Goal: Answer question/provide support: Answer question/provide support

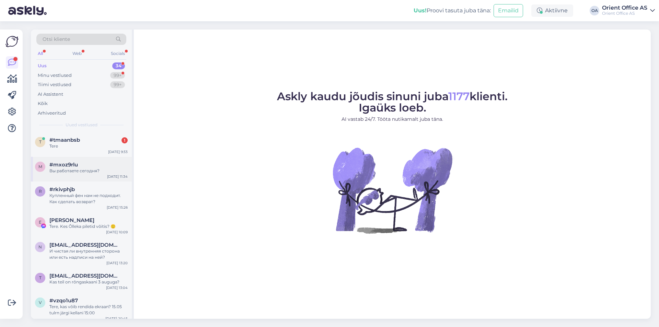
drag, startPoint x: 92, startPoint y: 146, endPoint x: 102, endPoint y: 157, distance: 14.6
click at [92, 146] on div "Tere" at bounding box center [88, 146] width 78 height 6
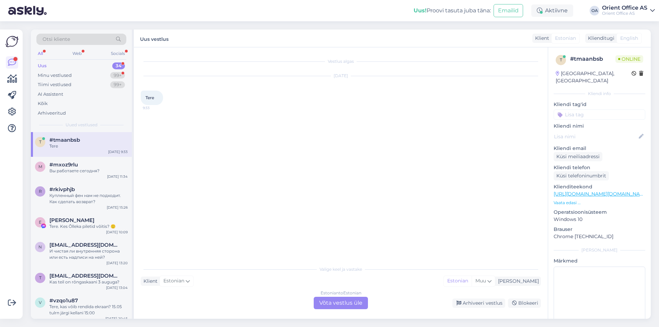
click at [318, 295] on div "Valige keel ja vastake Klient Estonian Mina Estonian Muu Estonian to Estonian V…" at bounding box center [341, 285] width 400 height 47
click at [318, 299] on div "Estonian to Estonian Võta vestlus üle" at bounding box center [341, 303] width 54 height 12
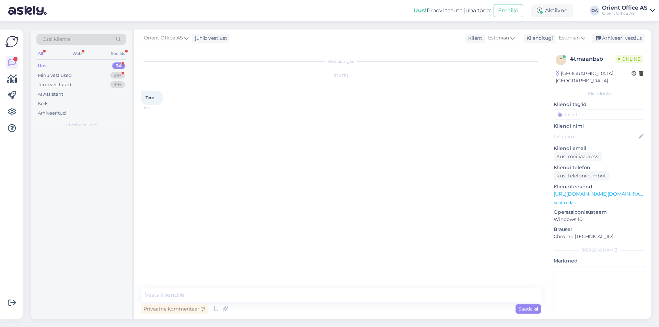
click at [317, 299] on textarea at bounding box center [341, 295] width 400 height 14
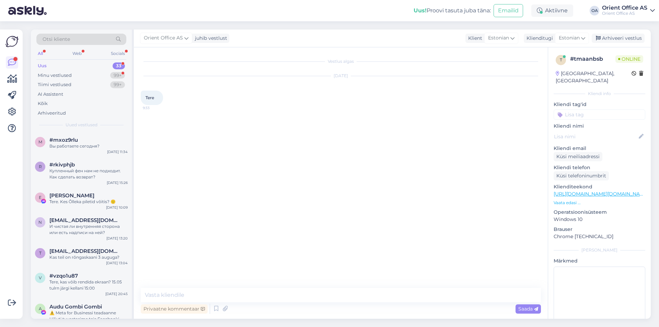
click at [296, 301] on textarea at bounding box center [341, 295] width 400 height 14
type textarea "Tere"
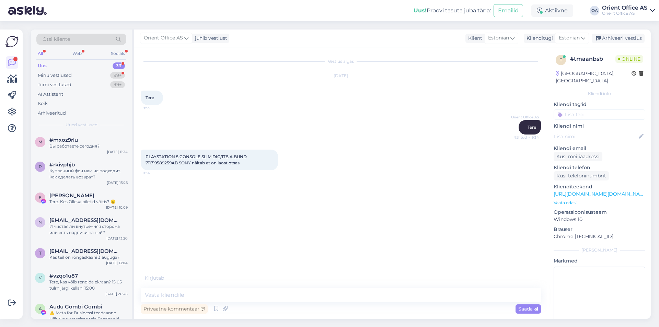
click at [622, 191] on link "https://kontorikaubad.ee/toode/playstation-5-console-slim-dig1tb-abund-71171958…" at bounding box center [600, 194] width 95 height 6
click at [186, 289] on textarea at bounding box center [341, 295] width 400 height 14
click at [195, 294] on textarea at bounding box center [341, 295] width 400 height 14
type textarea "See mudel on tõesti hetkel otsas"
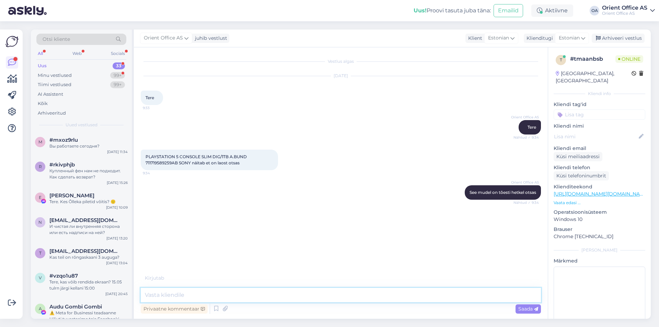
click at [218, 294] on textarea at bounding box center [341, 295] width 400 height 14
paste textarea "https://kontorikaubad.ee/toode/playstation-5-console-digitalslim-1tb-7117195774…"
type textarea "https://kontorikaubad.ee/toode/playstation-5-console-digitalslim-1tb-7117195774…"
type textarea "se"
click at [169, 300] on textarea at bounding box center [341, 295] width 400 height 14
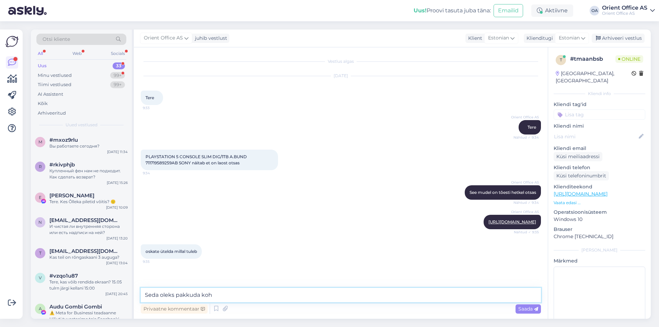
type textarea "Seda oleks pakkuda kohe"
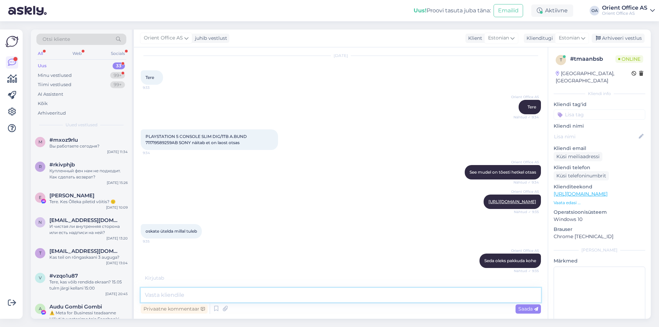
click at [219, 291] on textarea at bounding box center [341, 295] width 400 height 14
type textarea "Seda varianti ka"
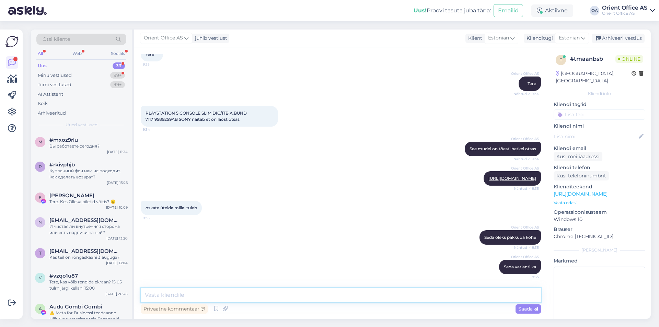
paste textarea "https://kontorikaubad.ee/toode/sony-playstation-5-slim-digital-mangukonsool"
type textarea "https://kontorikaubad.ee/toode/sony-playstation-5-slim-digital-mangukonsool"
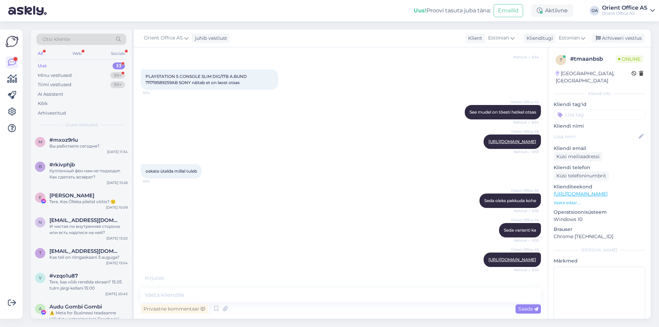
scroll to position [115, 0]
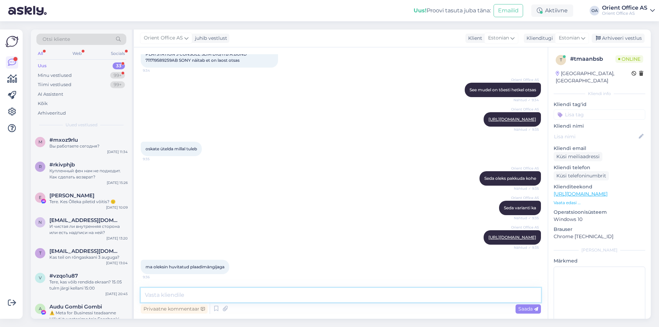
click at [217, 293] on textarea at bounding box center [341, 295] width 400 height 14
paste textarea "https://kontorikaubad.ee/toode/sony-playstation-5-slim-mangukonsool"
type textarea "https://kontorikaubad.ee/toode/sony-playstation-5-slim-mangukonsool"
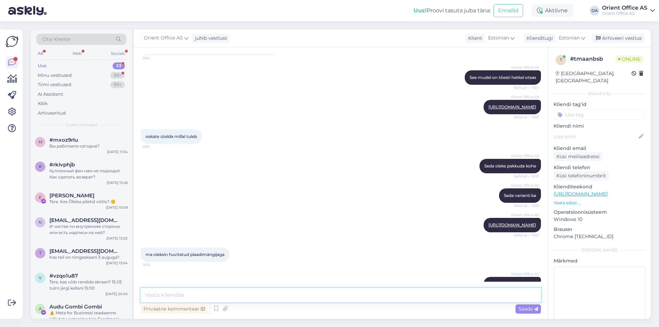
scroll to position [151, 0]
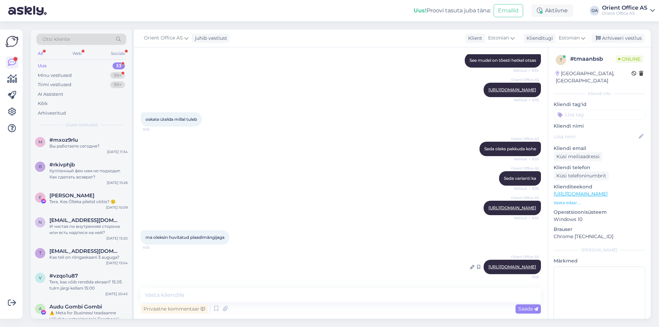
click at [488, 264] on link "https://kontorikaubad.ee/toode/sony-playstation-5-slim-mangukonsool" at bounding box center [512, 266] width 48 height 5
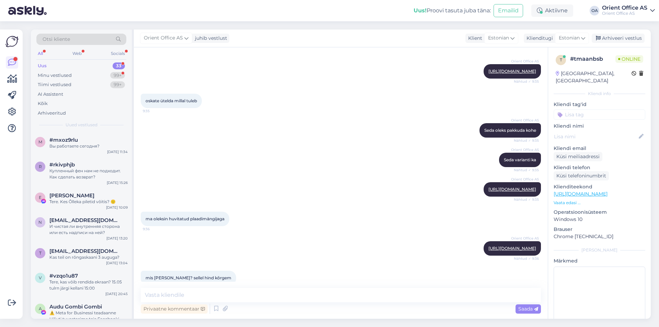
scroll to position [180, 0]
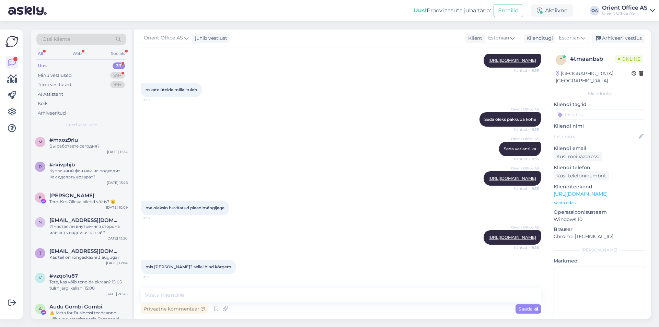
drag, startPoint x: 208, startPoint y: 304, endPoint x: 205, endPoint y: 292, distance: 12.1
click at [208, 301] on div "Privaatne kommentaar Saada" at bounding box center [341, 301] width 400 height 27
click at [204, 292] on textarea at bounding box center [341, 295] width 400 height 14
type textarea "Erineva tarnija toode"
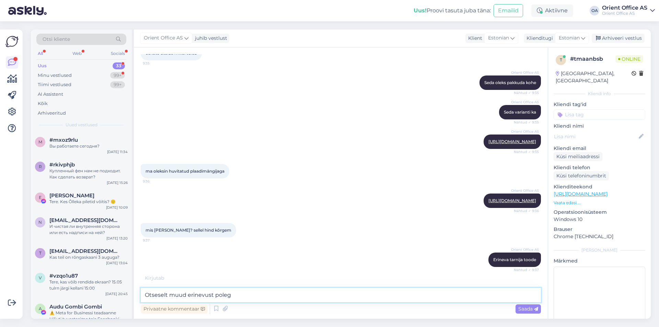
type textarea "Otseselt muud erinevust polegi"
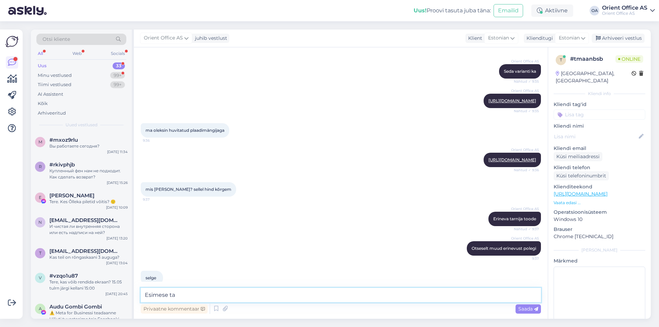
scroll to position [269, 0]
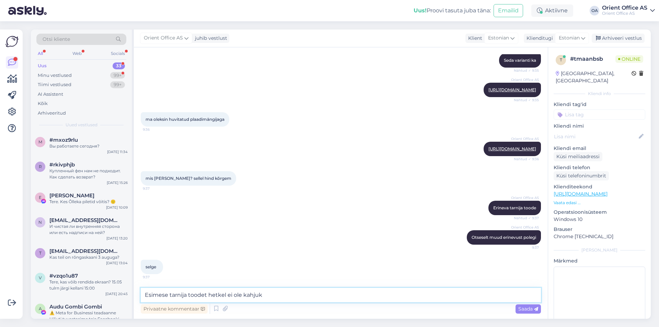
type textarea "Esimese tarnija toodet hetkel ei ole kahjuks"
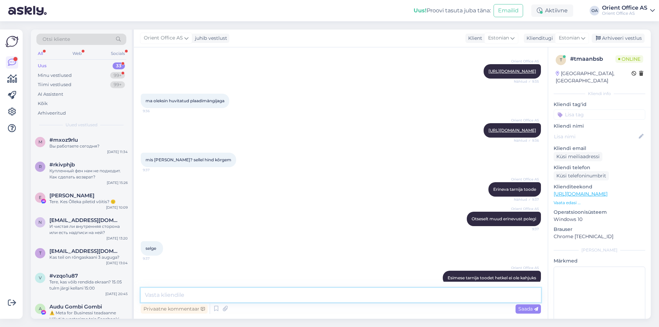
scroll to position [298, 0]
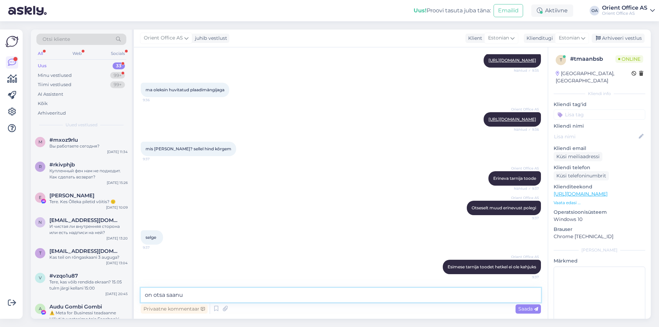
type textarea "on otsa saanud"
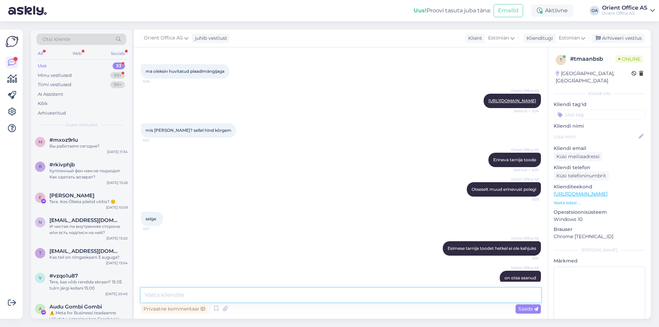
scroll to position [328, 0]
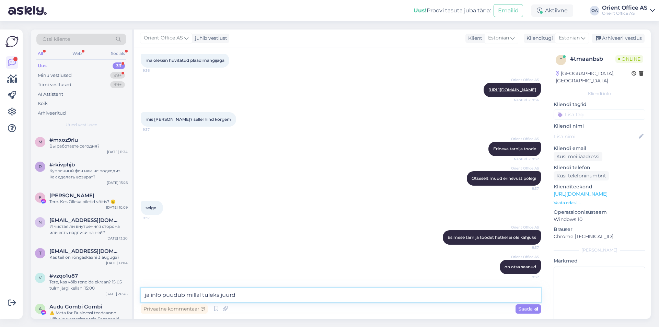
type textarea "ja info puudub millal tuleks juurde"
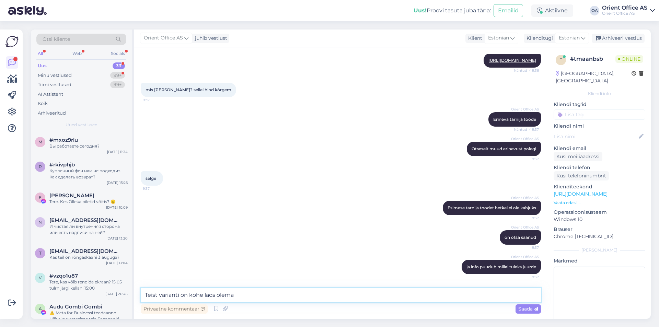
type textarea "Teist varianti on kohe laos olemas"
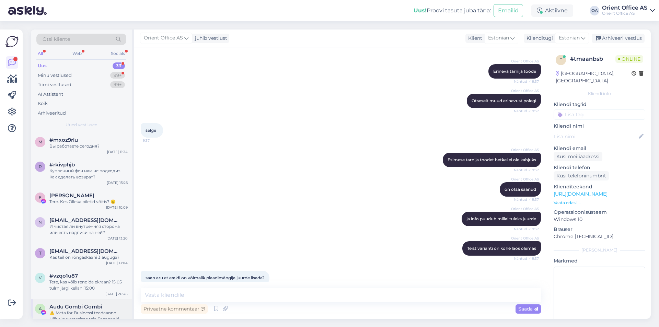
scroll to position [416, 0]
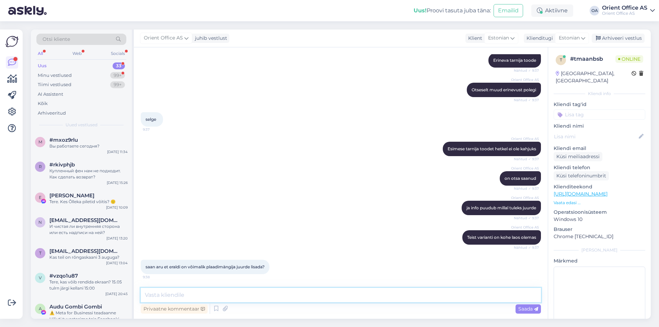
click at [166, 294] on textarea at bounding box center [341, 295] width 400 height 14
type textarea "E"
drag, startPoint x: 222, startPoint y: 281, endPoint x: 217, endPoint y: 290, distance: 10.6
click at [220, 285] on div "Vestlus algas Aug 26 2025 Tere 9:33 Orient Office AS Tere Nähtud ✓ 9:34 PLAYSTA…" at bounding box center [341, 182] width 414 height 271
click at [217, 291] on textarea at bounding box center [341, 295] width 400 height 14
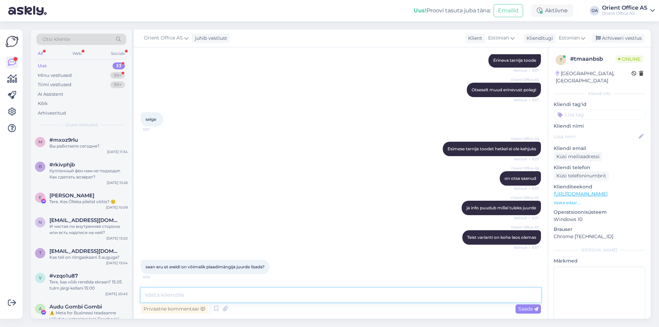
click at [210, 295] on textarea at bounding box center [341, 295] width 400 height 14
click at [272, 295] on textarea at bounding box center [341, 295] width 400 height 14
type textarea "Meil eraldi pakkuda kahjuks pole"
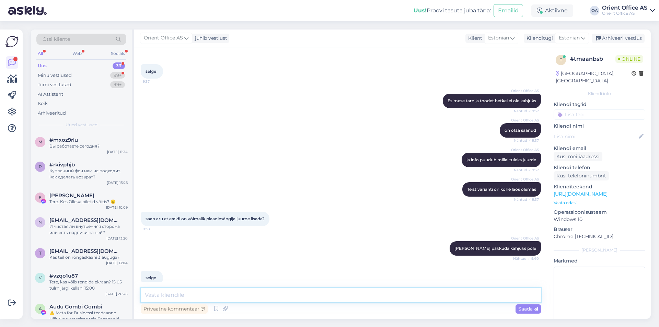
scroll to position [475, 0]
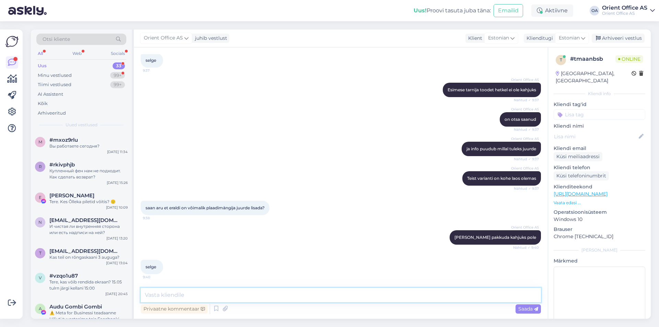
click at [168, 299] on textarea at bounding box center [341, 295] width 400 height 14
drag, startPoint x: 168, startPoint y: 297, endPoint x: 160, endPoint y: 276, distance: 23.0
click at [168, 297] on textarea at bounding box center [341, 295] width 400 height 14
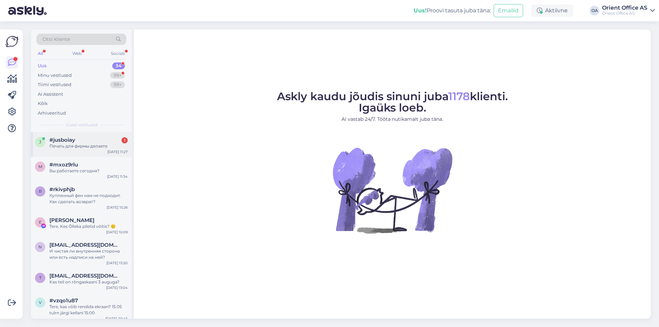
drag, startPoint x: 105, startPoint y: 136, endPoint x: 126, endPoint y: 156, distance: 29.1
click at [105, 137] on div "j #jusboiay 1 Печать для фирмы делаете Aug 26 11:27" at bounding box center [81, 144] width 101 height 25
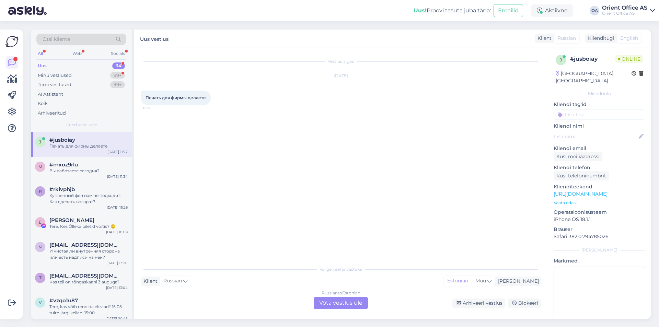
click at [350, 305] on div "Russian to Estonian Võta vestlus üle" at bounding box center [341, 303] width 54 height 12
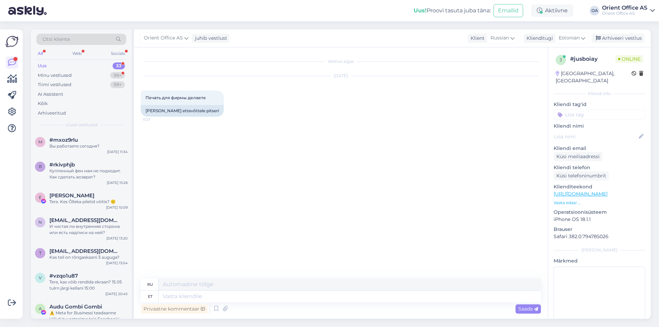
click at [349, 302] on textarea at bounding box center [349, 297] width 382 height 12
click at [346, 302] on div "Privaatne kommentaar Saada" at bounding box center [341, 308] width 400 height 13
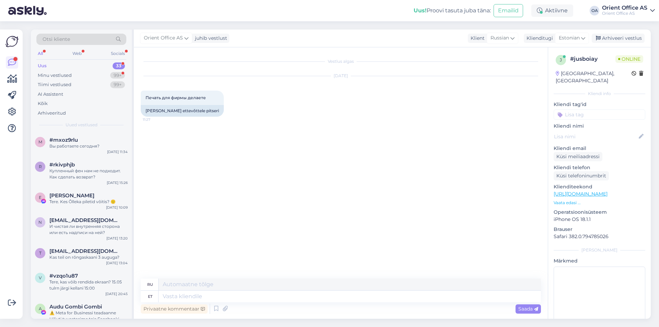
click at [346, 302] on div "Privaatne kommentaar Saada" at bounding box center [341, 308] width 400 height 13
click at [205, 294] on textarea at bounding box center [349, 297] width 382 height 12
type textarea "Tere!"
type textarea "Привет!"
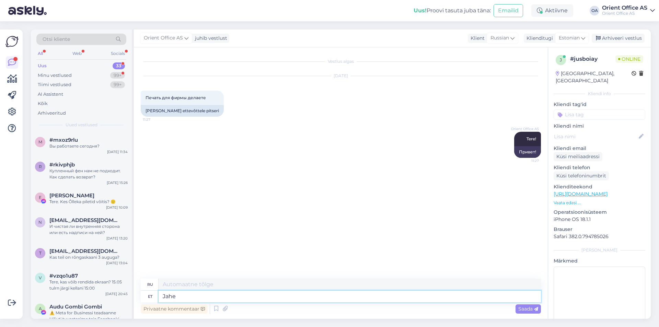
type textarea "Jahe"
type textarea "Прохладный"
type textarea "Jah te"
type textarea "Да"
type textarea "Jah teeme!"
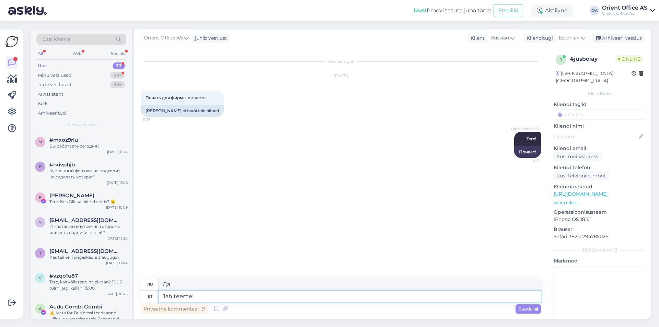
type textarea "Да, это так!"
type textarea "Palun sa"
type textarea "Пожалуйста"
type textarea "Palun saatke o"
type textarea "Пожалуйста, отправьте"
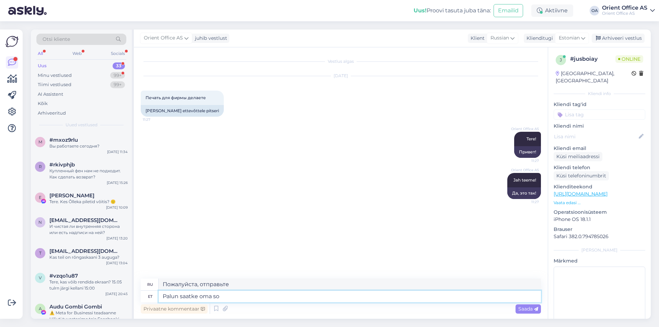
type textarea "Palun saatke oma soo"
type textarea "Пожалуйста, отправьте ваш"
type textarea "Palun saatke oma soov:"
type textarea "Пожалуйста, отправьте ваш запрос:"
type textarea "Palun saatke oma soov: info@okt.ee e"
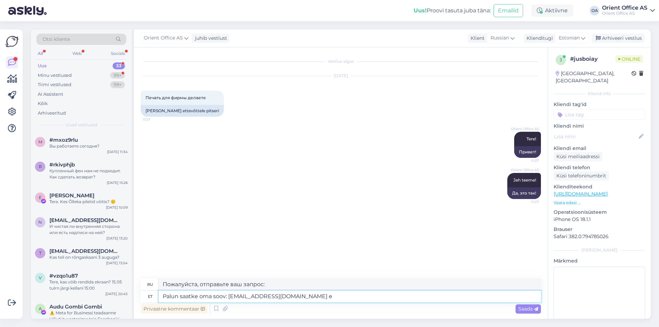
type textarea "Пожалуйста, отправьте ваш запрос по адресу: info@okt.ee"
type textarea "Palun saatke oma soov: info@okt.ee emailile."
type textarea "Пожалуйста, отправьте ваш запрос по адресу: info@okt.ee ."
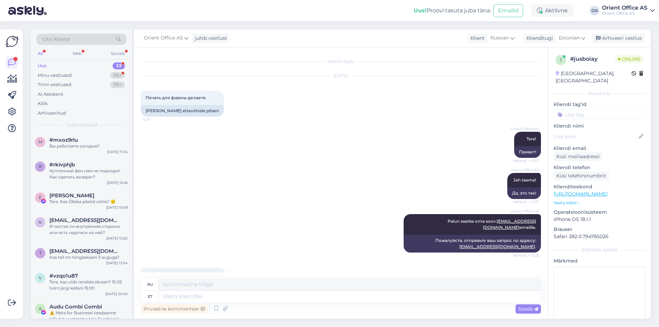
scroll to position [23, 0]
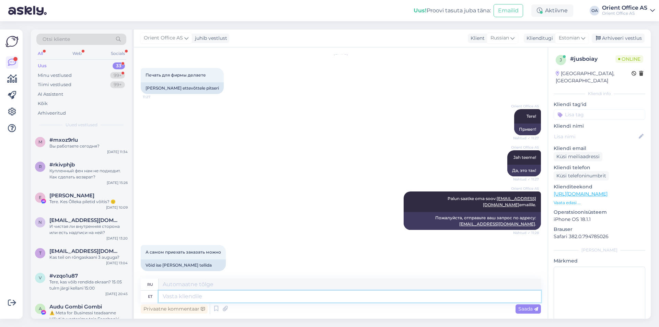
click at [183, 299] on textarea at bounding box center [349, 297] width 382 height 12
type textarea "Kas s"
type textarea "Является"
type textarea "Kas saate p"
type textarea "Не могли бы вы"
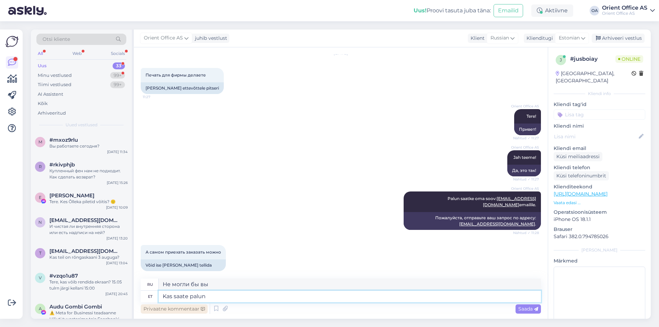
type textarea "Kas saate palun t"
type textarea "Можете ли вы, пожалуйста"
type textarea "Kas saate palun täpsustada"
type textarea "Не могли бы вы пояснить?"
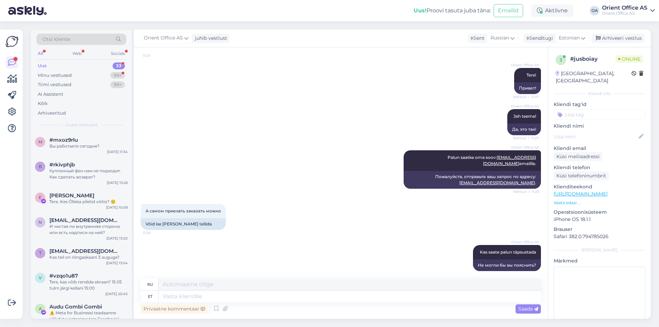
scroll to position [105, 0]
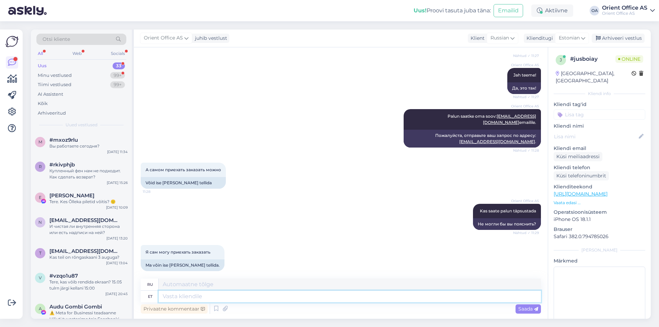
click at [187, 298] on textarea at bounding box center [349, 297] width 382 height 12
drag, startPoint x: 187, startPoint y: 296, endPoint x: 220, endPoint y: 299, distance: 32.4
click at [188, 296] on textarea at bounding box center [349, 297] width 382 height 12
click at [191, 299] on textarea at bounding box center [349, 297] width 382 height 12
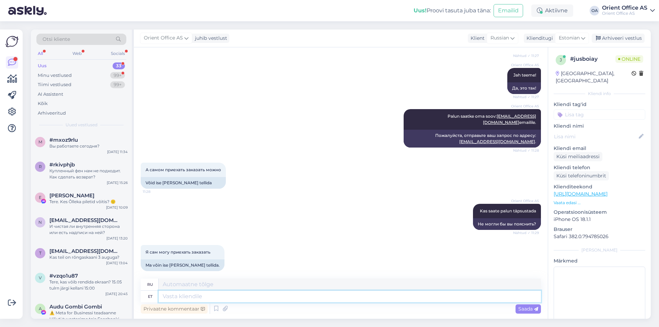
click at [187, 298] on textarea at bounding box center [349, 297] width 382 height 12
type textarea "Saatke m"
type textarea "Отправлять"
type textarea "Saatke millist ku"
type textarea "Отправьте любой"
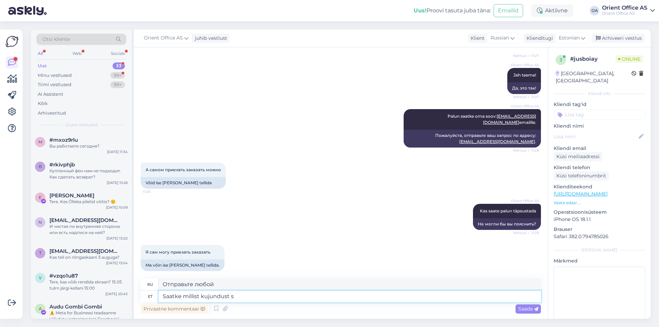
type textarea "Saatke millist kujundust so"
type textarea "Отправить любой дизайн"
type textarea "Saatke millist kujundust soovite"
type textarea "Отправьте, какой дизайн вы хотите"
type textarea "Saatke millist kujundust soovite meile"
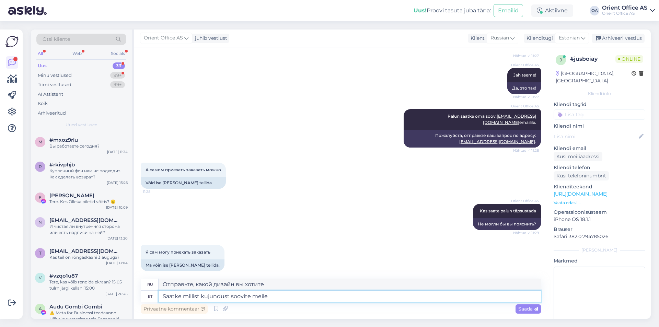
type textarea "Отправьте нам желаемый дизайн"
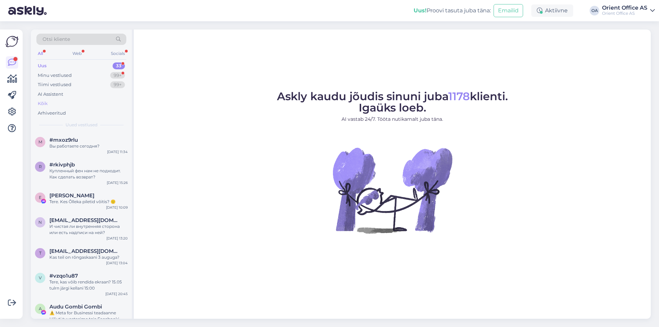
click at [54, 102] on div "Kõik" at bounding box center [81, 104] width 90 height 10
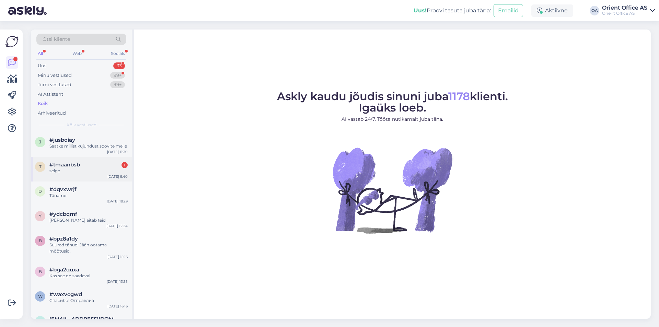
click at [121, 170] on div "selge" at bounding box center [88, 171] width 78 height 6
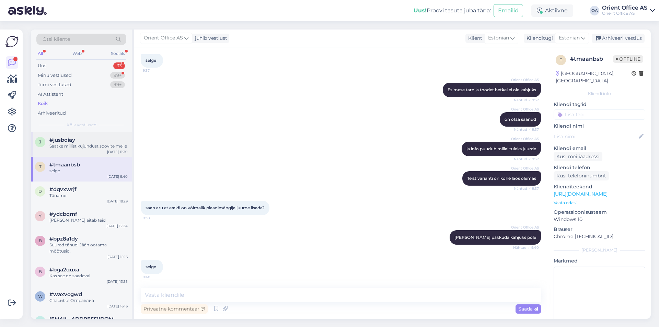
click at [120, 149] on div "[DATE] 11:30" at bounding box center [117, 151] width 21 height 5
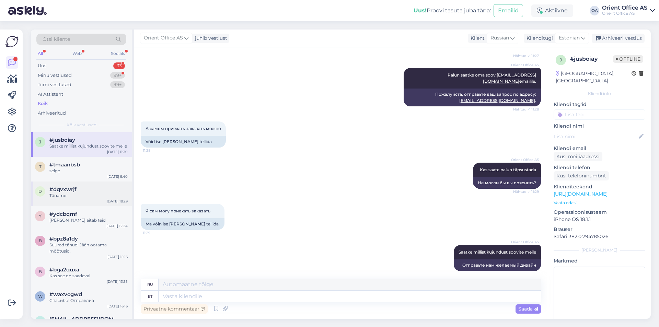
click at [111, 183] on div "d #dqvxwrjf Täname Aug 25 18:29" at bounding box center [81, 193] width 101 height 25
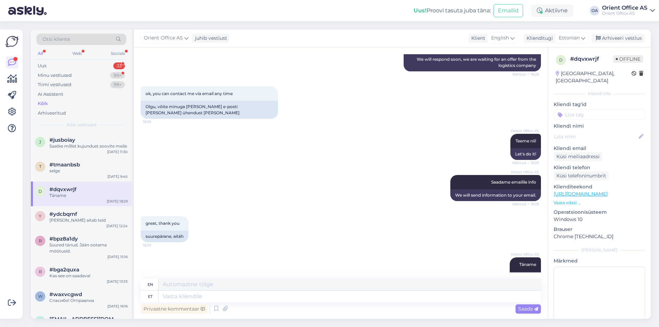
click at [107, 198] on div "Täname" at bounding box center [88, 195] width 78 height 6
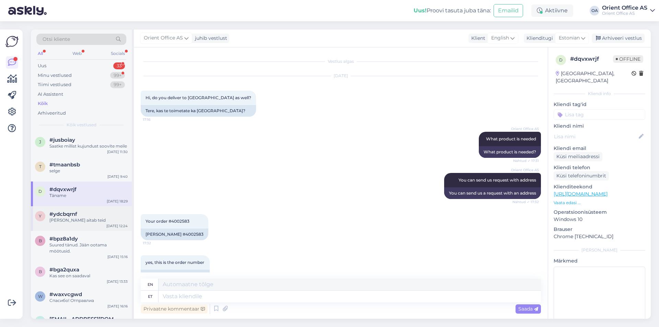
click at [105, 219] on div "Imre aitab teid" at bounding box center [88, 220] width 78 height 6
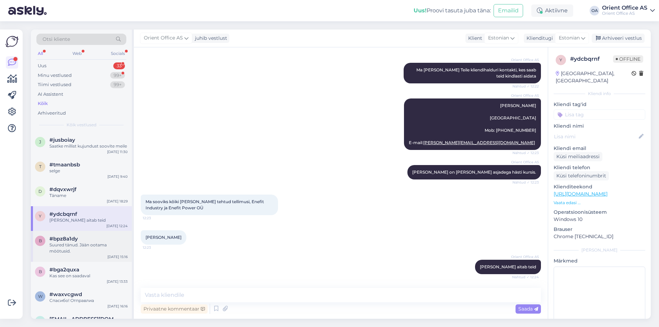
drag, startPoint x: 105, startPoint y: 240, endPoint x: 103, endPoint y: 248, distance: 8.1
click at [104, 240] on div "#bpz8a1dy" at bounding box center [88, 239] width 78 height 6
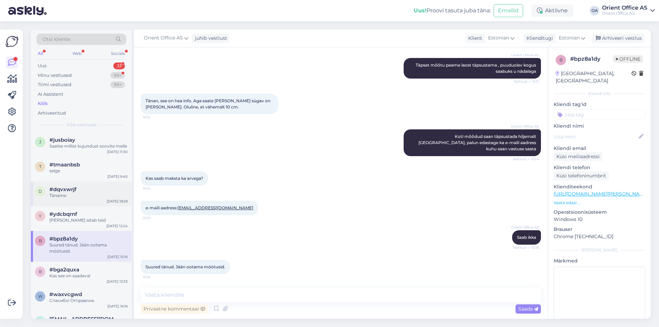
click at [96, 195] on div "Täname" at bounding box center [88, 195] width 78 height 6
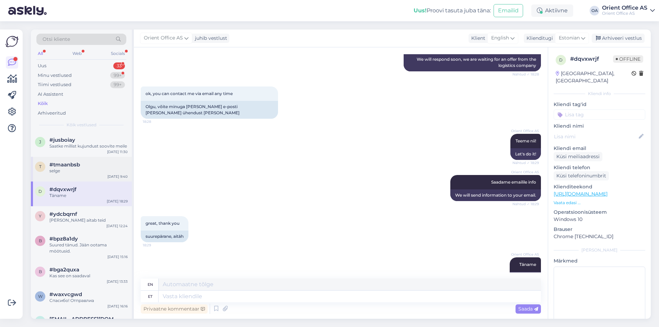
click at [95, 172] on div "selge" at bounding box center [88, 171] width 78 height 6
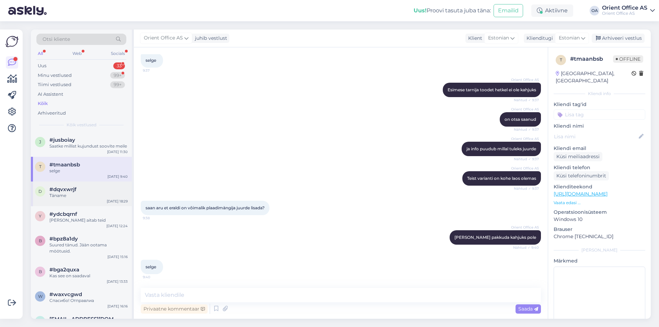
click at [96, 194] on div "Täname" at bounding box center [88, 195] width 78 height 6
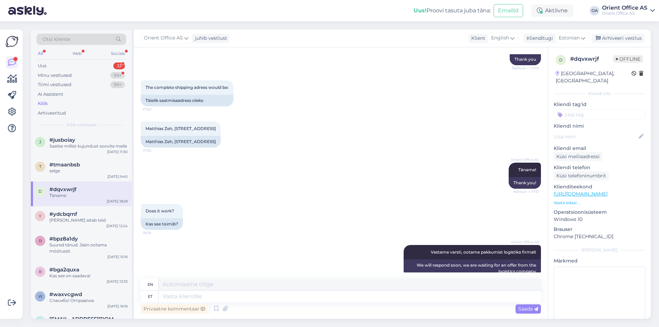
scroll to position [631, 0]
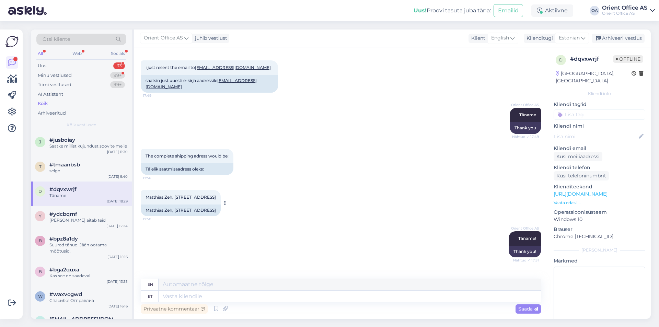
click at [210, 204] on div "Matthias Zeh, Hans-Graessel-Weg 13a, 81375 München, Saksamaa" at bounding box center [181, 210] width 80 height 12
drag, startPoint x: 223, startPoint y: 191, endPoint x: 275, endPoint y: 195, distance: 52.2
click at [175, 204] on div "Matthias Zeh, Hans-Graessel-Weg 13a, 81375 München, Saksamaa" at bounding box center [181, 210] width 80 height 12
copy div "Hans-Graessel-Weg 13a"
click at [221, 204] on div "Matthias Zeh, Hans-Graessel-Weg 13a, 81375 München, Saksamaa" at bounding box center [181, 210] width 80 height 12
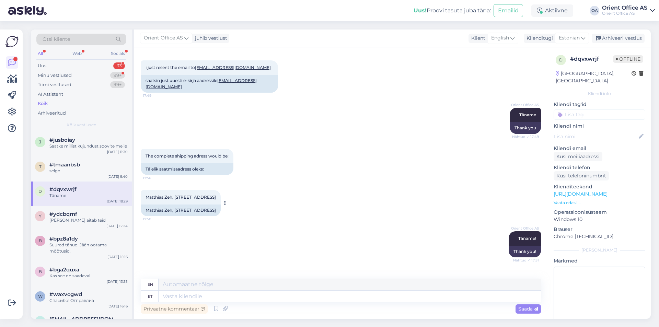
click at [221, 204] on div "Matthias Zeh, Hans-Graessel-Weg 13a, 81375 München, Saksamaa" at bounding box center [181, 210] width 80 height 12
copy div "81375"
click at [221, 204] on div "Matthias Zeh, Hans-Graessel-Weg 13a, 81375 München, Saksamaa" at bounding box center [181, 210] width 80 height 12
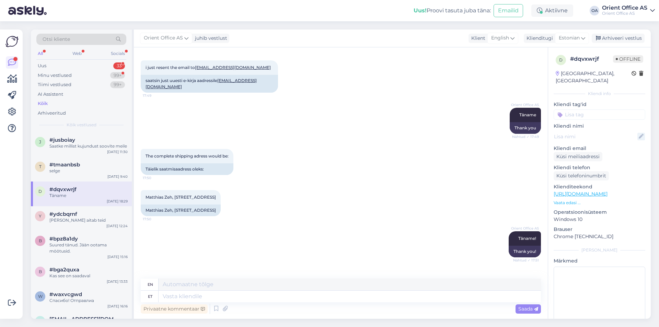
copy div "München"
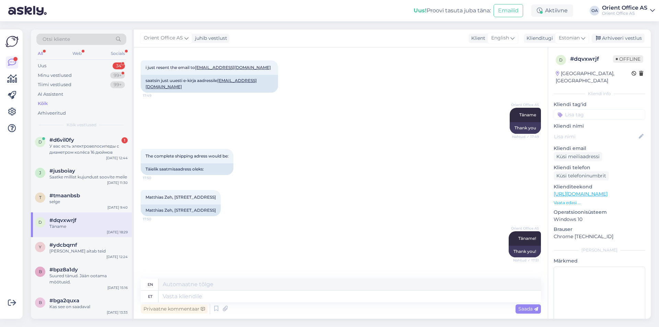
drag, startPoint x: 57, startPoint y: 106, endPoint x: 61, endPoint y: 109, distance: 5.4
click at [57, 106] on div "Kõik" at bounding box center [81, 104] width 90 height 10
drag, startPoint x: 98, startPoint y: 150, endPoint x: 117, endPoint y: 160, distance: 21.2
click at [98, 149] on div "У вас есть электровелосипеды с диаметром колёса 16 дюймов" at bounding box center [88, 149] width 78 height 12
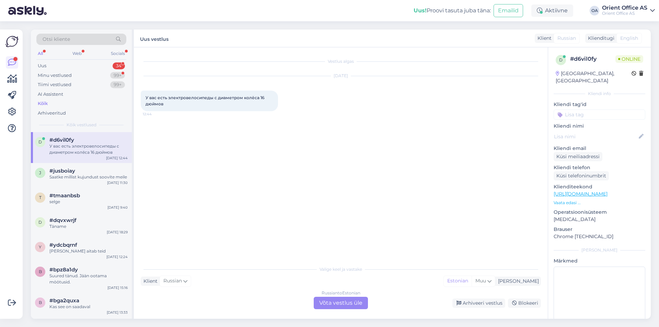
click at [342, 299] on div "Russian to Estonian Võta vestlus üle" at bounding box center [341, 303] width 54 height 12
click at [339, 299] on div "Russian to Estonian Võta vestlus üle" at bounding box center [341, 303] width 54 height 12
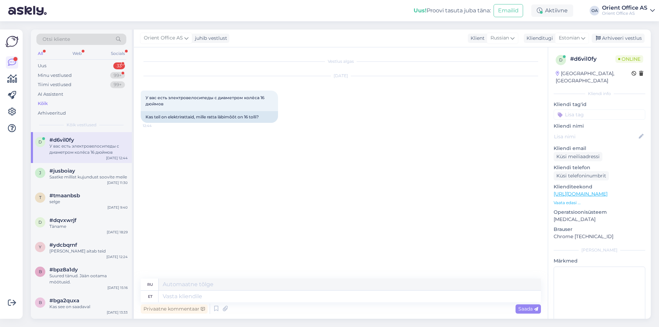
click at [337, 299] on textarea at bounding box center [349, 297] width 382 height 12
click at [336, 301] on textarea at bounding box center [349, 297] width 382 height 12
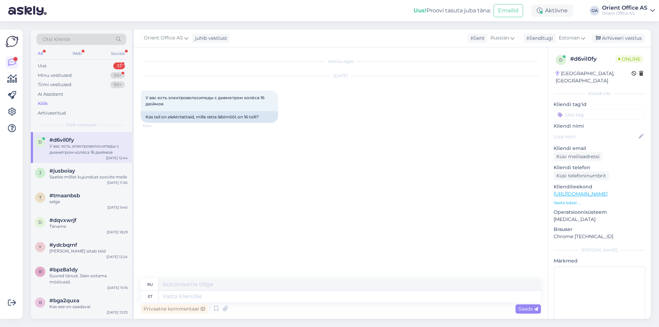
click at [336, 301] on textarea at bounding box center [349, 297] width 382 height 12
click at [193, 297] on textarea at bounding box center [349, 297] width 382 height 12
type textarea "Tere!"
type textarea "Привет!"
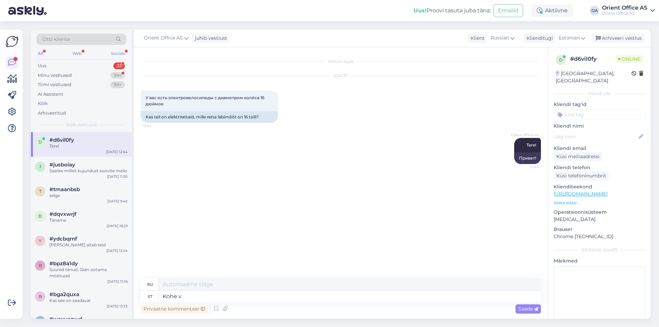
type textarea "Kohe va"
type textarea "Немедленно"
type textarea "Kohe vaatame"
type textarea "Давайте посмотрим сейчас."
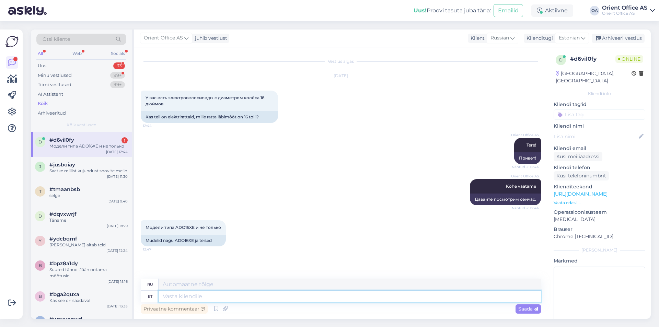
click at [188, 299] on textarea at bounding box center [349, 297] width 382 height 12
click at [188, 239] on div "Mudelid nagu ADO16XE ja teised" at bounding box center [183, 241] width 85 height 12
copy div "ADO16XE"
click at [213, 157] on div "Orient Office AS Tere! Nähtud ✓ 12:44 Привет!" at bounding box center [341, 150] width 400 height 41
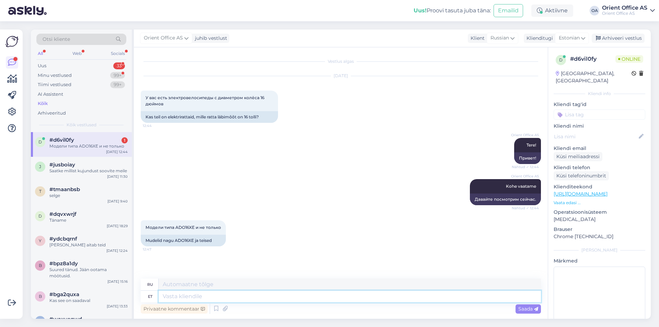
click at [191, 295] on textarea at bounding box center [349, 297] width 382 height 12
paste textarea "https://www.himobikes.com/collections/z16?srsltid=AfmBOorJZ2RO2VSwmlZTcx0OjMeAf…"
type textarea "https://www.himobikes.com/collections/z16?srsltid=AfmBOorJZ2RO2VSwmlZTcx0OjMeAf…"
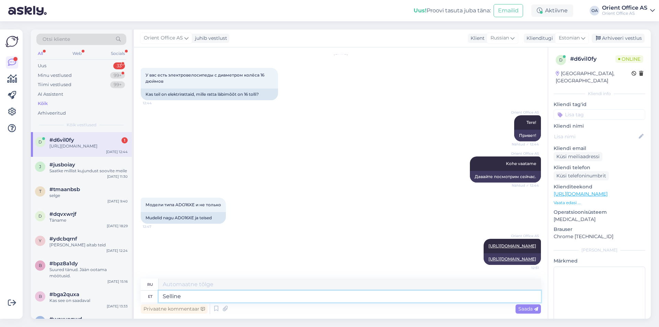
type textarea "Selline v"
type textarea "Такой"
type textarea "Selline variant ol"
type textarea "Такой вариант"
type textarea "Selline variant oleks pa"
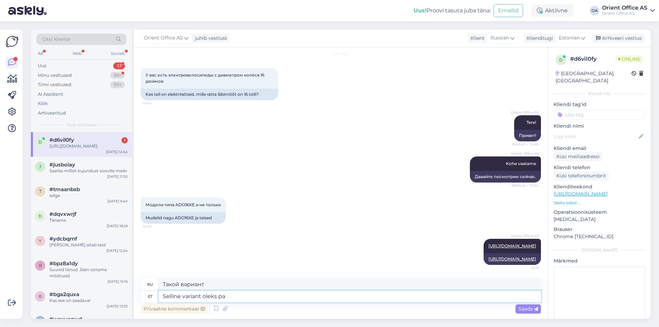
type textarea "Такой вариант был бы"
type textarea "Selline variant oleks pakkuda"
type textarea "Таким вариантом было бы предложить"
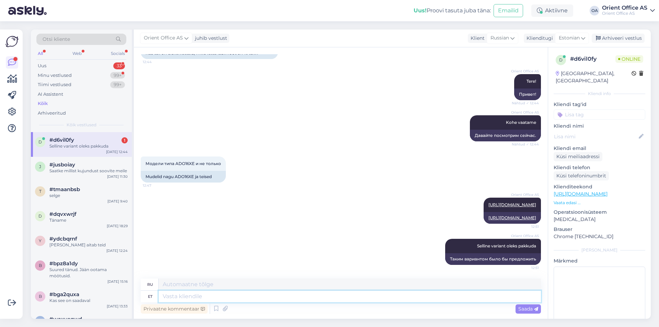
click at [193, 296] on textarea at bounding box center [349, 297] width 382 height 12
type textarea "Kohe l"
type textarea "Немедленно"
type textarea "Kohe laos"
type textarea "Сейчас в наличии"
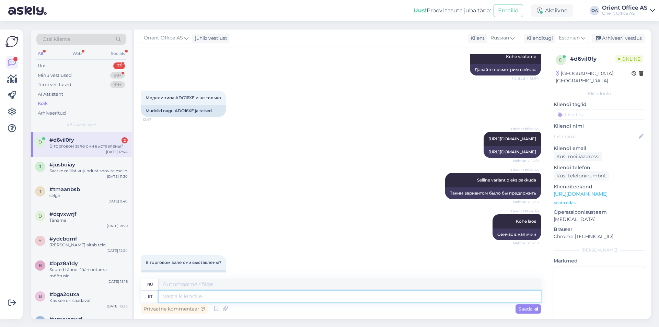
scroll to position [171, 0]
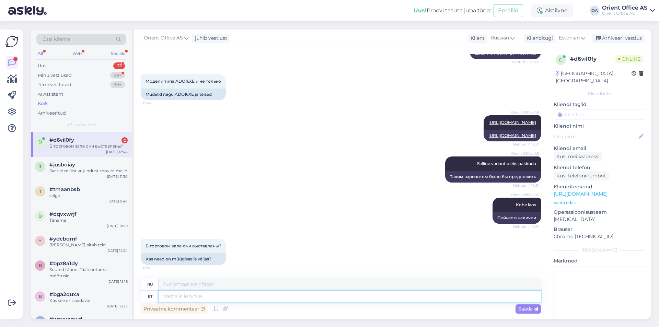
click at [207, 296] on textarea at bounding box center [349, 297] width 382 height 12
type textarea "Ei"
type textarea "Нет"
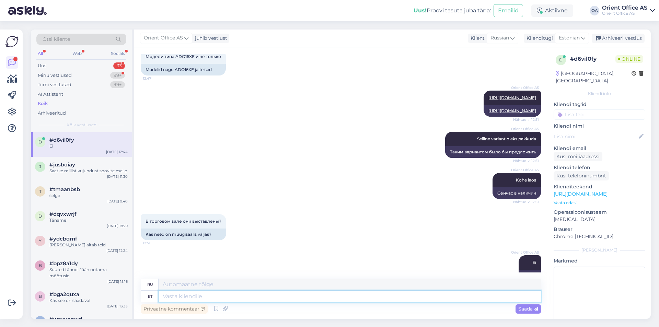
scroll to position [212, 0]
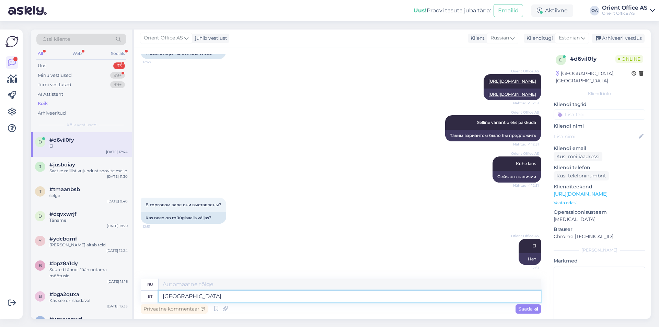
type textarea "Laos"
type textarea "В наличии"
type textarea "Laos ainult"
type textarea "Только в наличии"
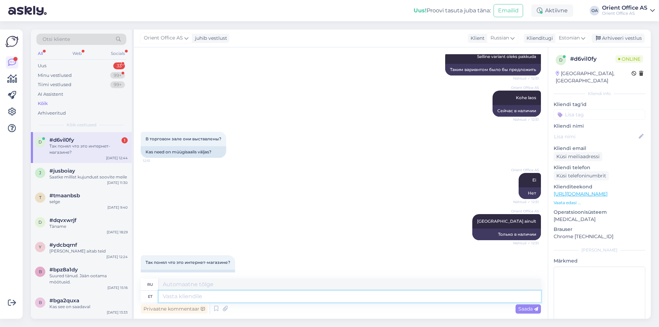
scroll to position [294, 0]
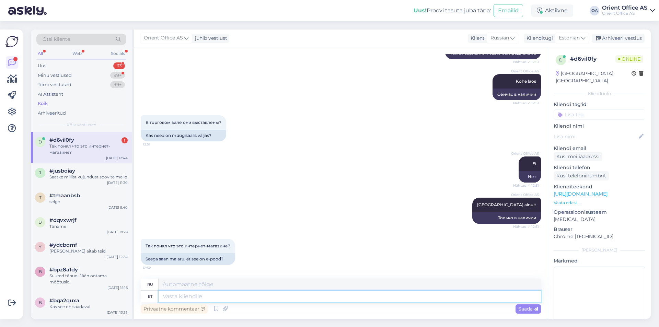
click at [186, 292] on textarea at bounding box center [349, 297] width 382 height 12
click at [186, 293] on textarea at bounding box center [349, 297] width 382 height 12
click at [185, 295] on textarea at bounding box center [349, 297] width 382 height 12
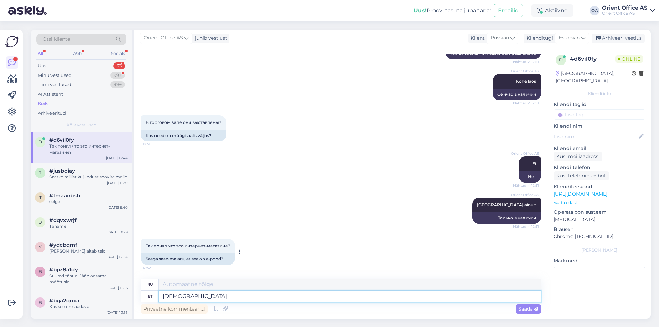
type textarea "Just"
type textarea "Только"
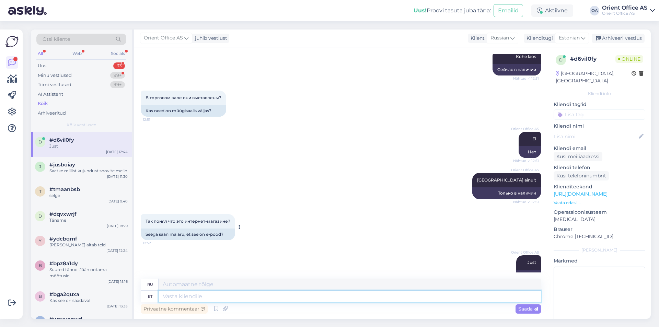
scroll to position [336, 0]
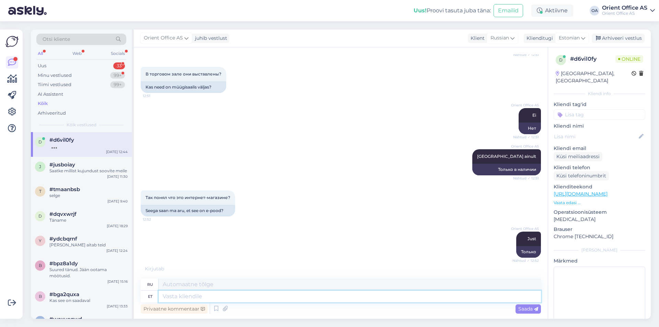
click at [218, 296] on textarea at bounding box center [349, 297] width 382 height 12
type textarea "Müüme hj"
type textarea "Мы продаем"
type textarea "Müüme hulgi"
type textarea "Мы продаем оптом"
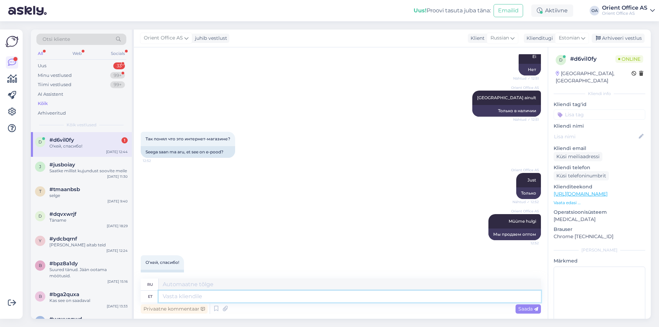
scroll to position [418, 0]
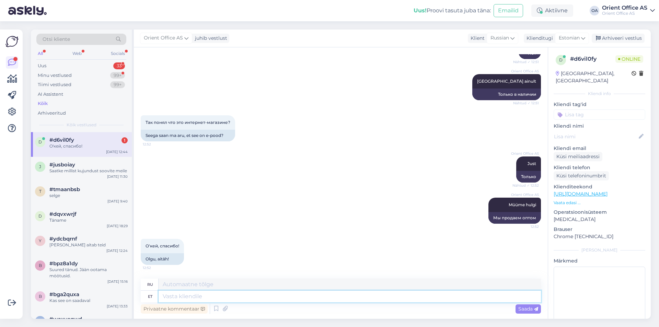
click at [171, 298] on textarea at bounding box center [349, 297] width 382 height 12
type textarea "Aitäh!"
type textarea "Спасибо!"
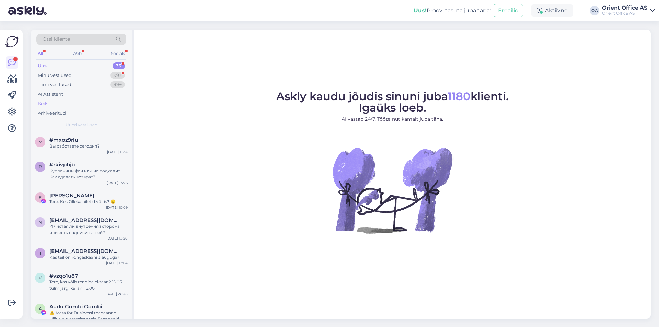
click at [80, 108] on div "Kõik" at bounding box center [81, 104] width 90 height 10
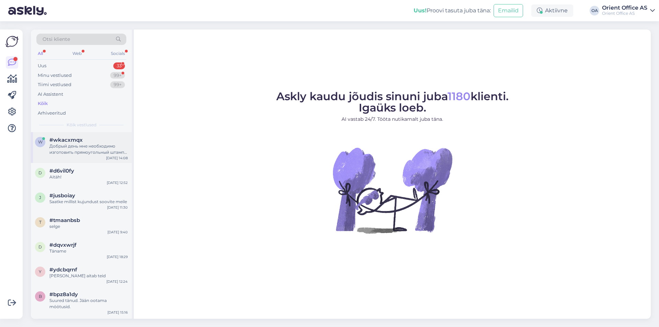
click at [89, 144] on div "Добрый день мне необходимо изготовить прямоугольный штамп компании и круглую пе…" at bounding box center [88, 149] width 78 height 12
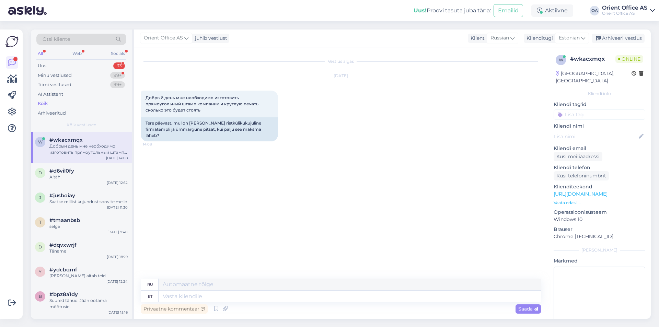
click at [190, 303] on div "Privaatne kommentaar Saada" at bounding box center [341, 308] width 400 height 13
click at [190, 299] on textarea at bounding box center [349, 297] width 382 height 12
click at [190, 298] on textarea at bounding box center [349, 297] width 382 height 12
type textarea "Tere!"
type textarea "Привет!"
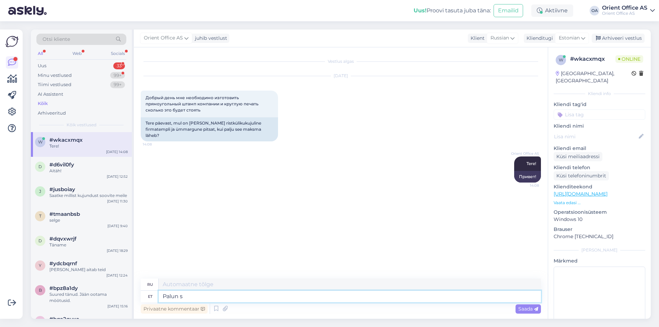
type textarea "Palun sa"
type textarea "Пожалуйста"
type textarea "Palun saatke"
type textarea "Пожалуйста, отправьте"
type textarea "Palun saatke päring e"
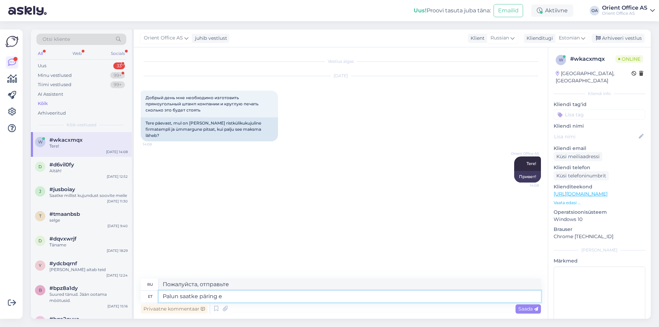
type textarea "Пожалуйста, отправьте запрос"
type textarea "Palun saatke päring emailiga: i"
type textarea "Пожалуйста, отправьте Ваш запрос по электронной почте:"
type textarea "Palun saatke päring emailiga: info@okt.ee"
type textarea "Пожалуйста, отправьте ваш запрос по электронной почте: info@okt.ee"
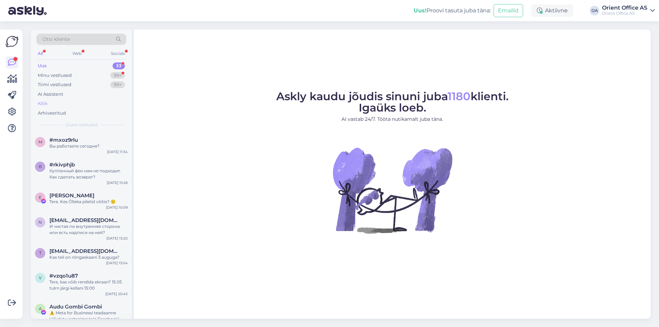
click at [49, 99] on div "Kõik" at bounding box center [81, 104] width 90 height 10
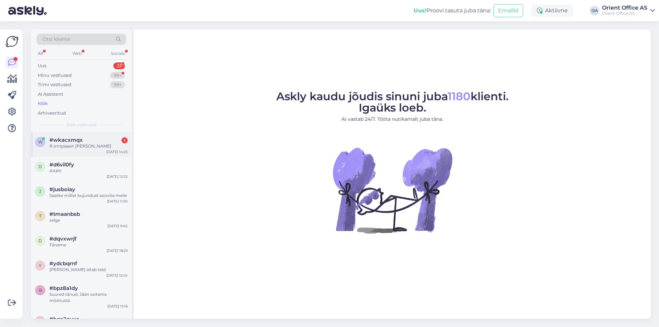
click at [84, 145] on div "Я отправил [PERSON_NAME]" at bounding box center [88, 146] width 78 height 6
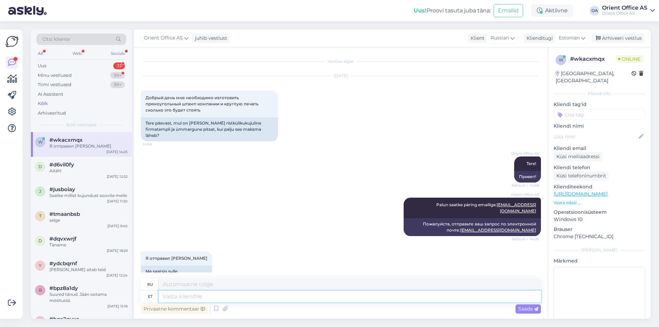
drag, startPoint x: 188, startPoint y: 299, endPoint x: 193, endPoint y: 297, distance: 5.7
click at [188, 298] on textarea at bounding box center [349, 297] width 382 height 12
type textarea "Täname!"
type textarea "Спасибо!"
